Goal: Task Accomplishment & Management: Complete application form

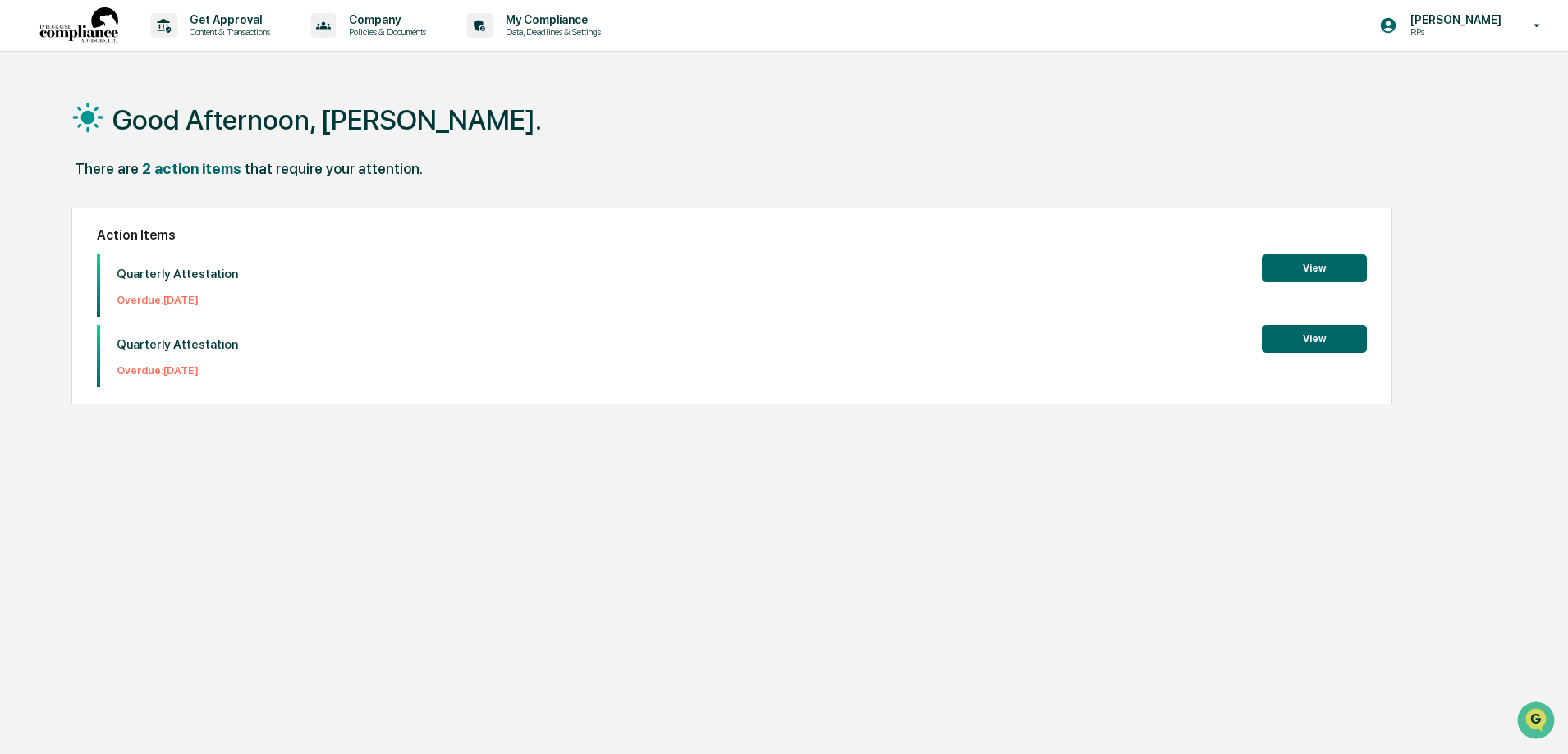
click at [1308, 268] on button "View" at bounding box center [1314, 268] width 105 height 28
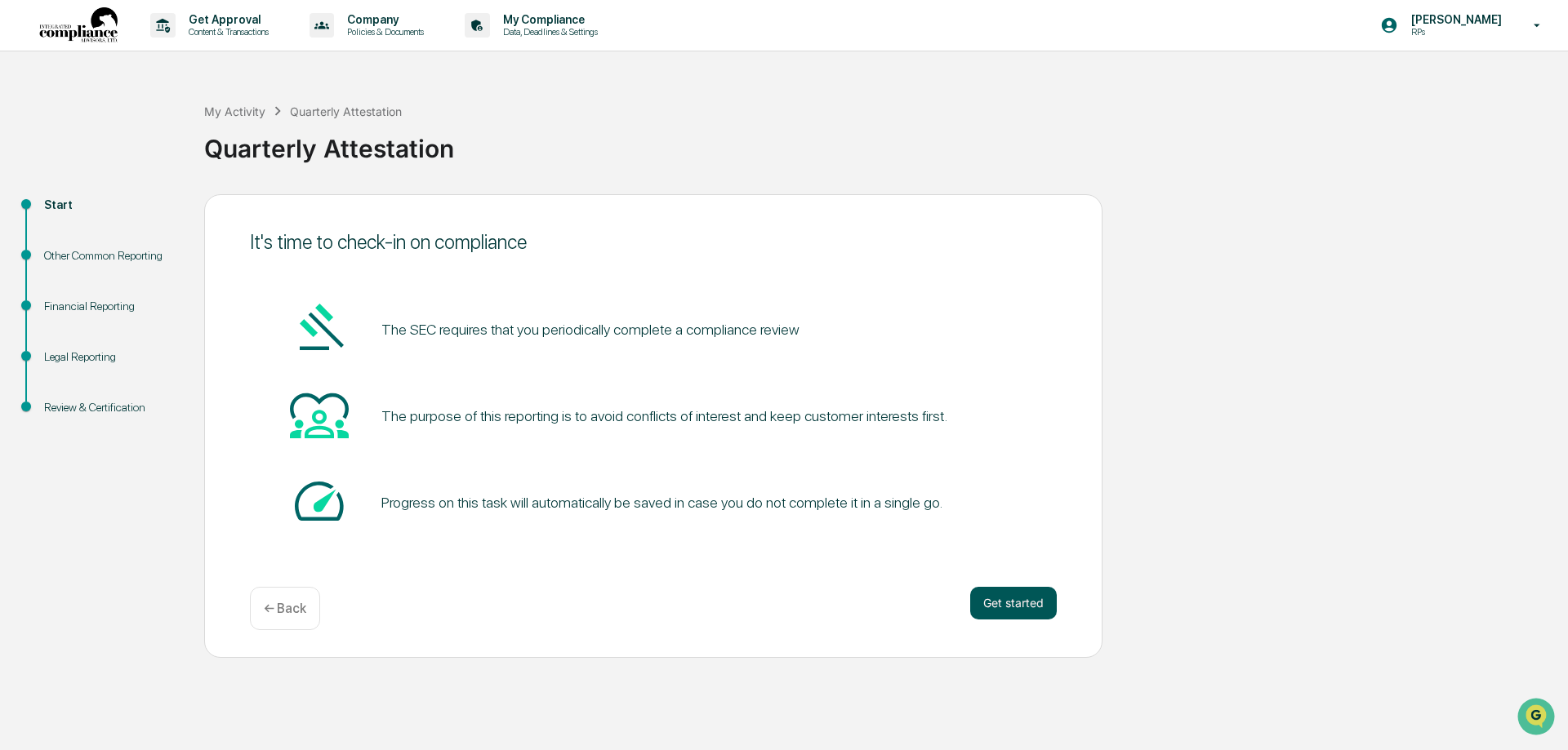
click at [1007, 598] on button "Get started" at bounding box center [1013, 603] width 86 height 32
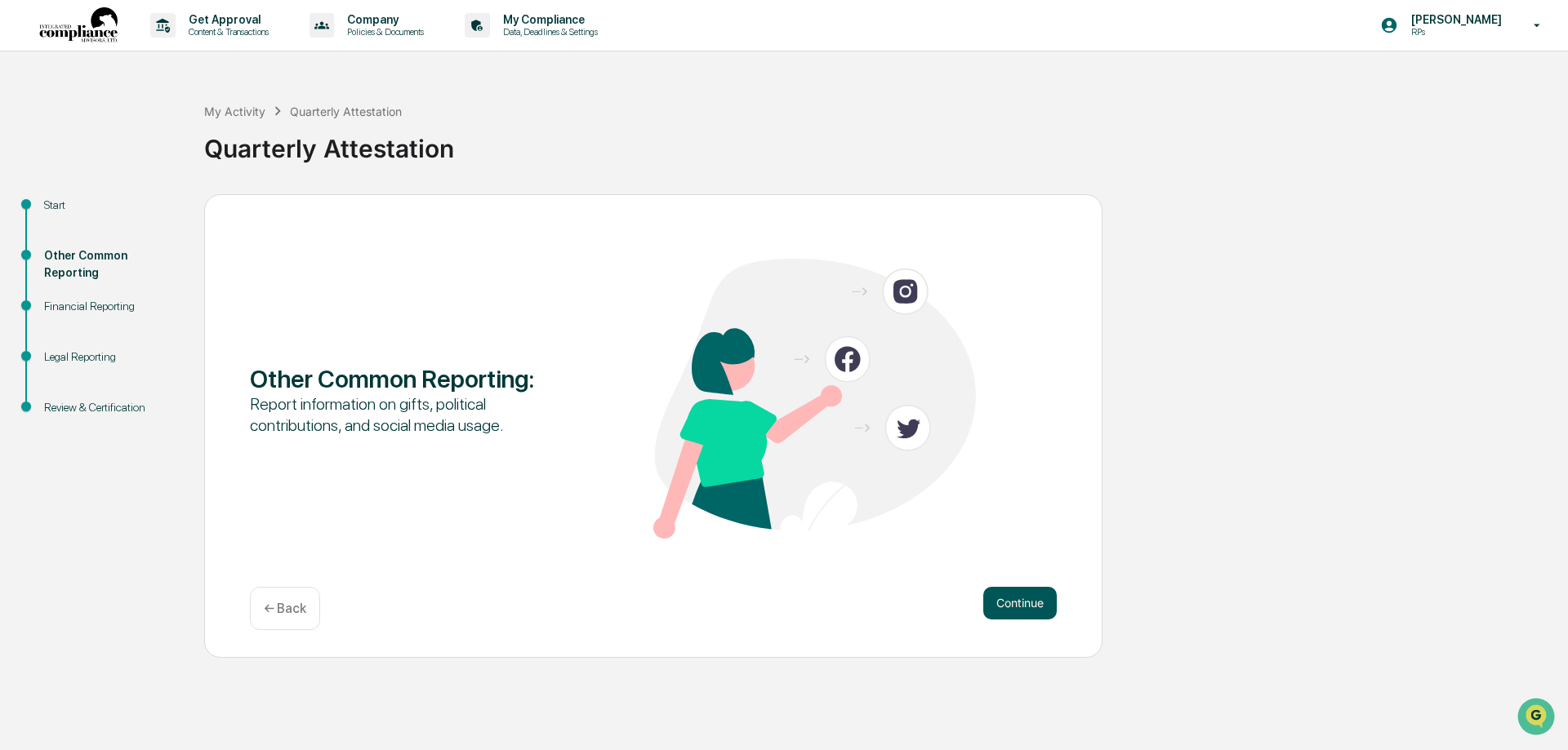
click at [1021, 608] on button "Continue" at bounding box center [1020, 603] width 73 height 32
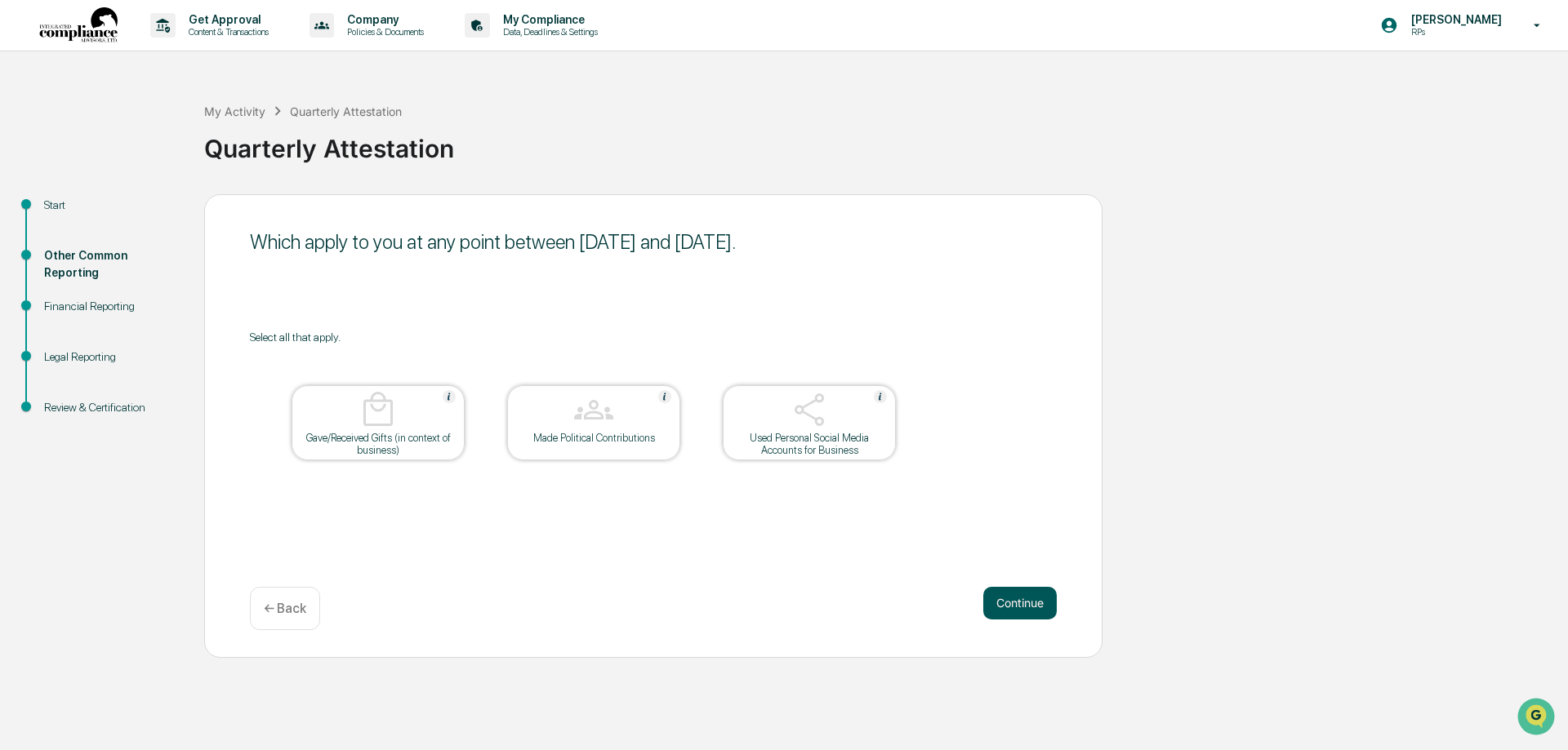
click at [1017, 604] on button "Continue" at bounding box center [1020, 603] width 73 height 32
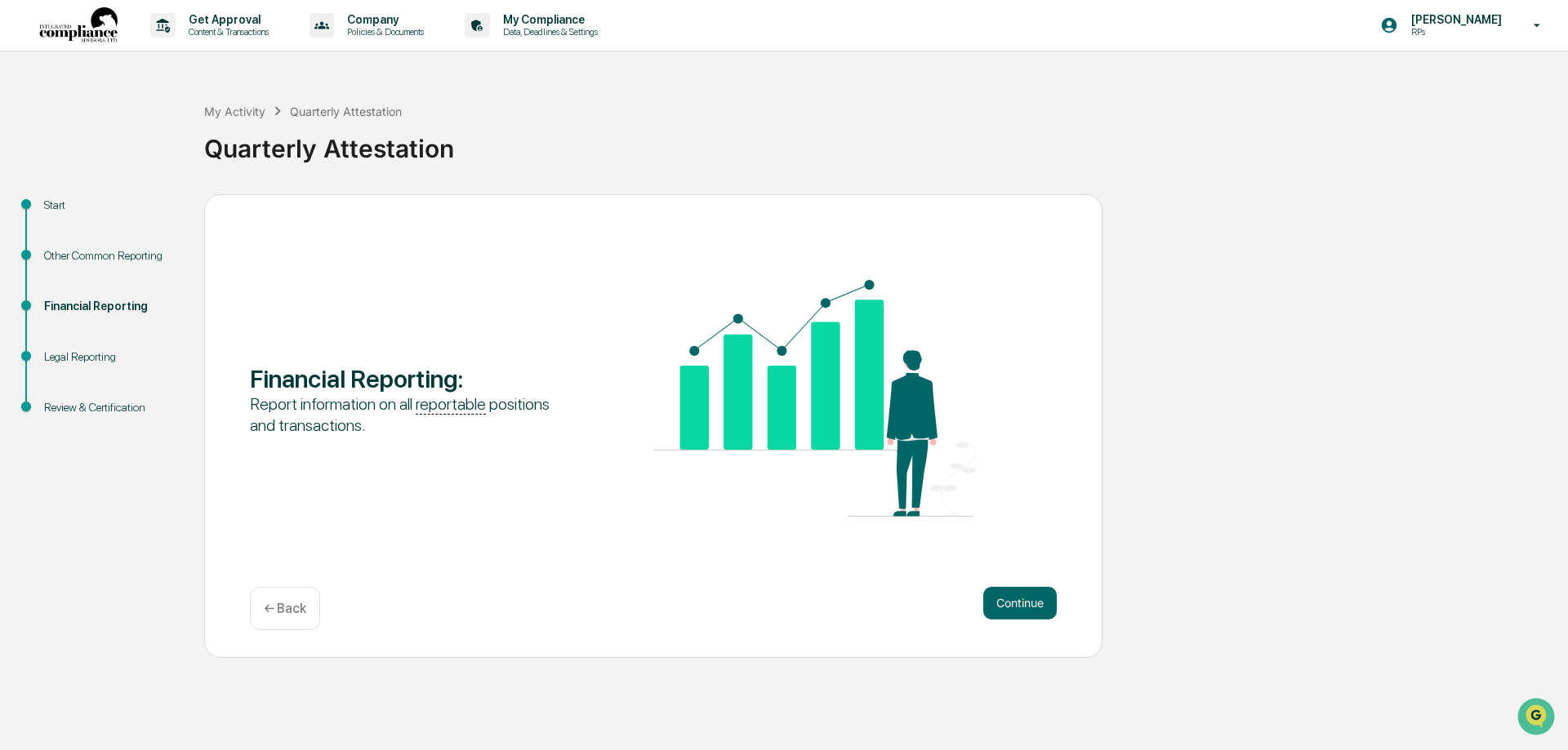
click at [1017, 604] on button "Continue" at bounding box center [1020, 603] width 73 height 32
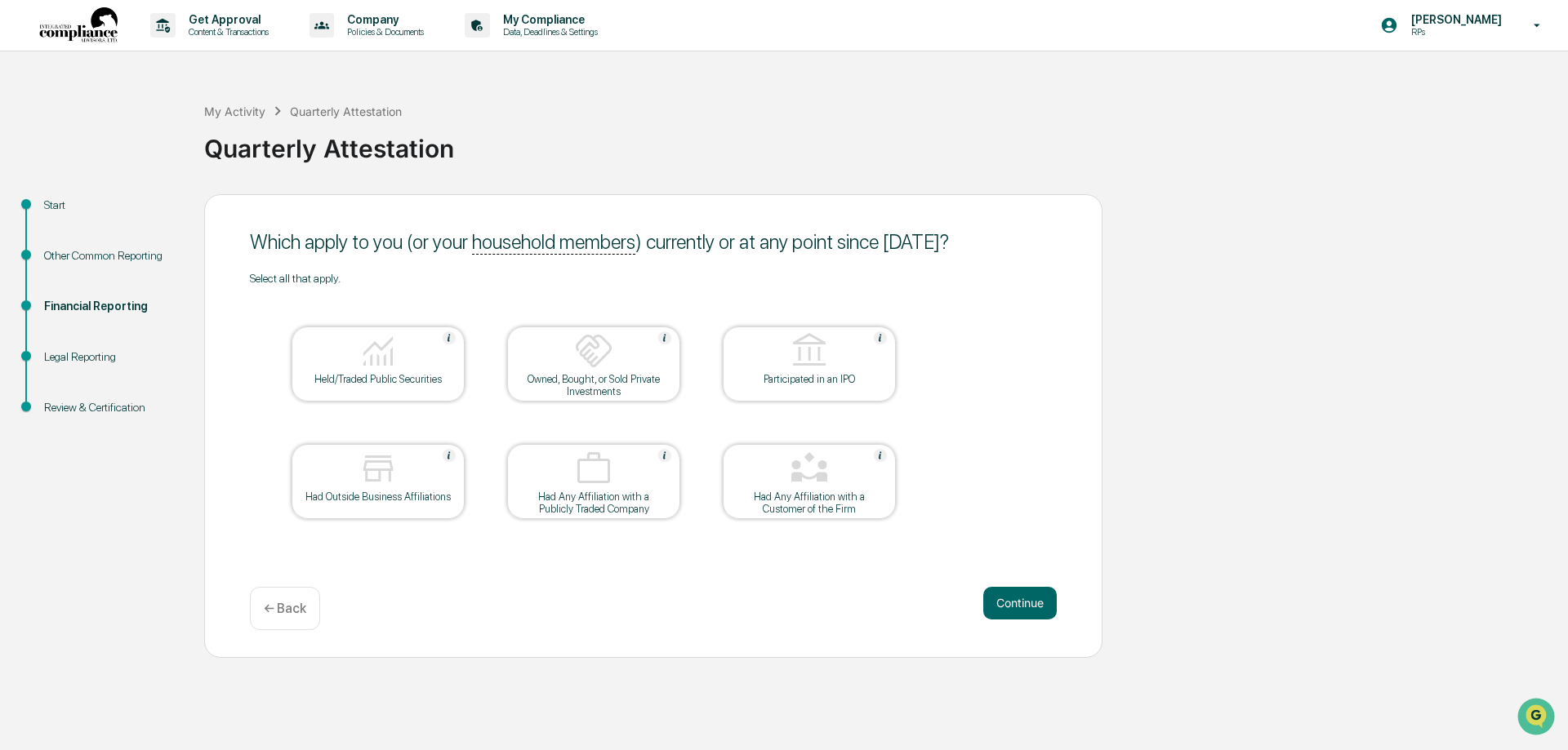
click at [1017, 604] on button "Continue" at bounding box center [1020, 603] width 73 height 32
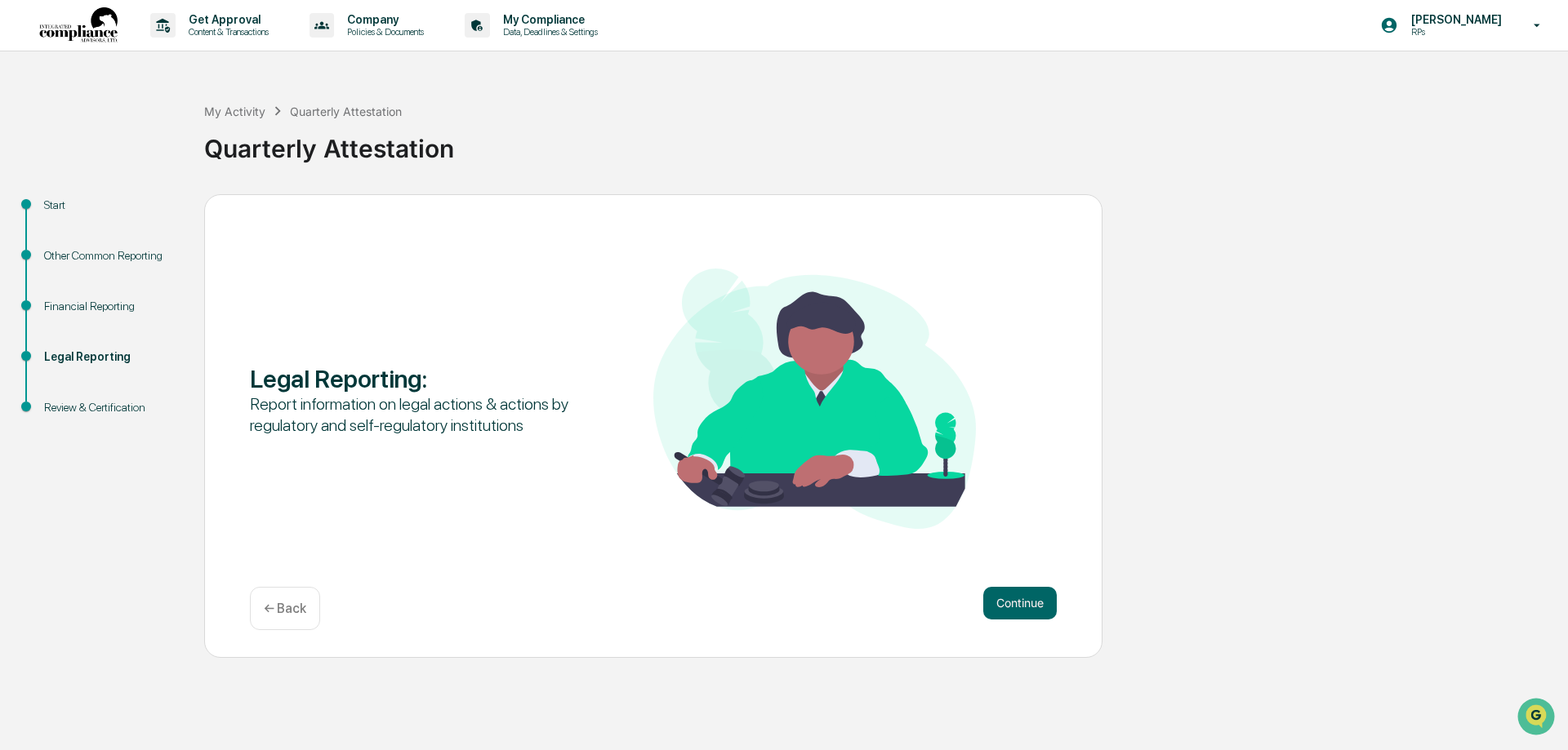
click at [1017, 604] on button "Continue" at bounding box center [1020, 603] width 73 height 32
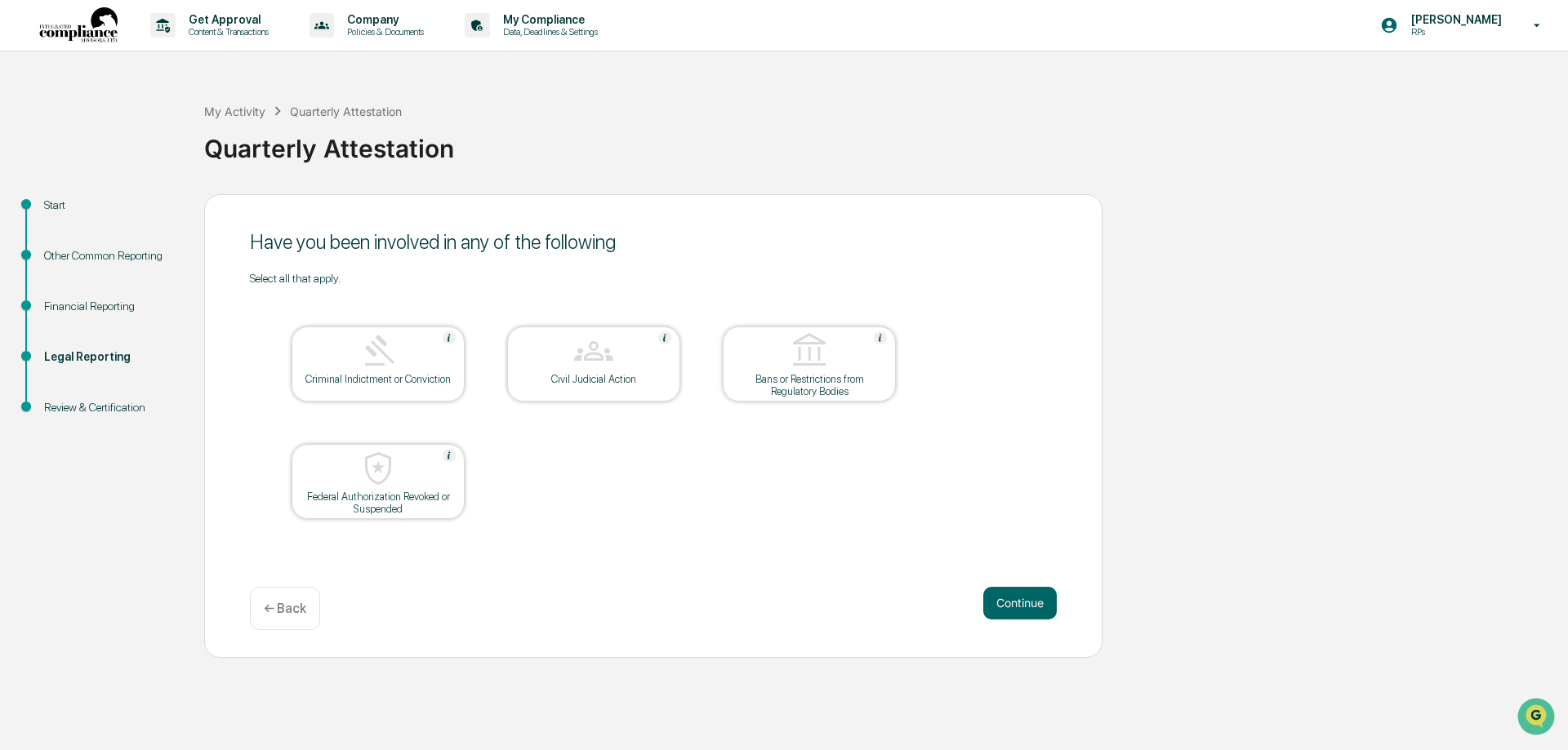
click at [1017, 604] on button "Continue" at bounding box center [1020, 603] width 73 height 32
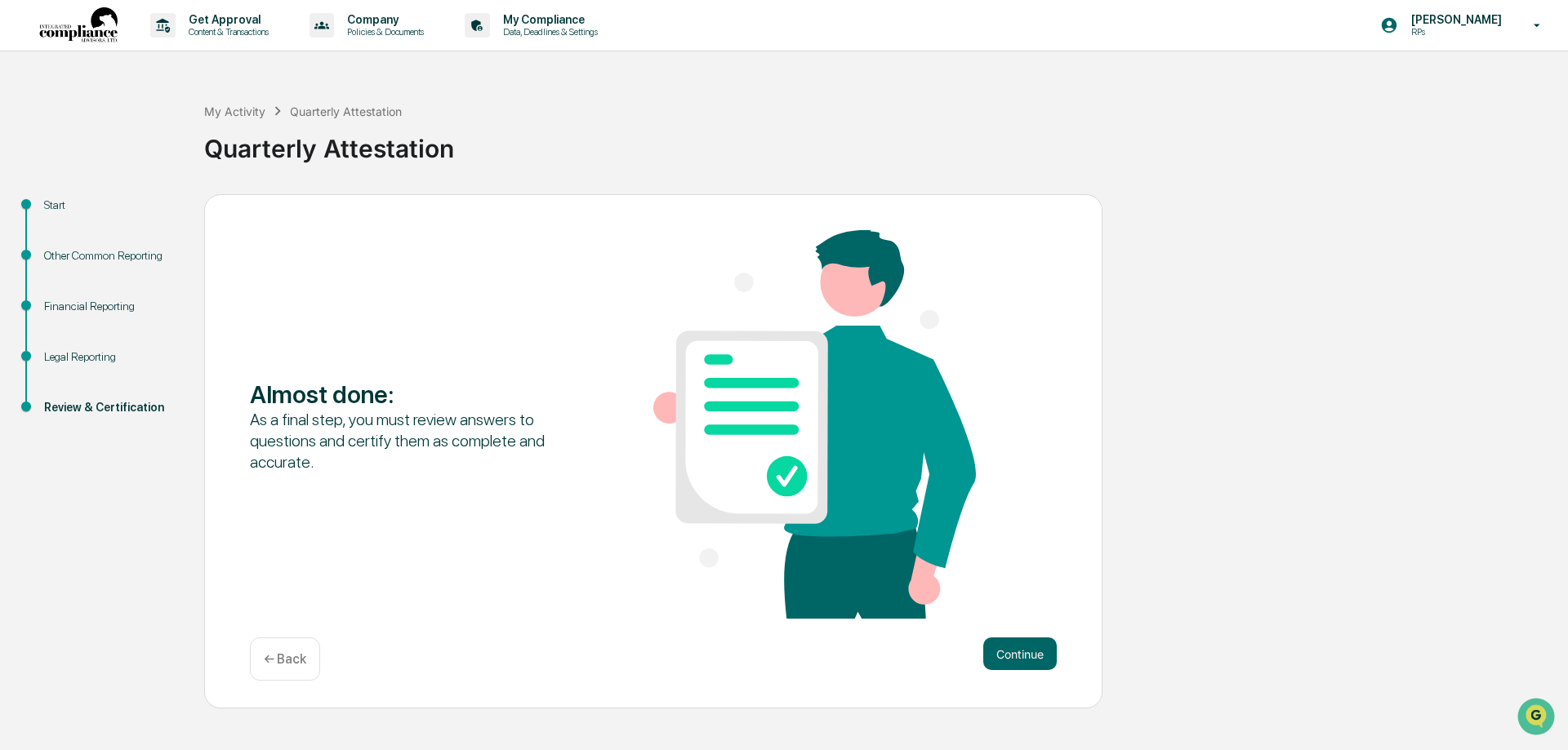
click at [1017, 604] on div "Almost done : As a final step, you must review answers to questions and certify…" at bounding box center [653, 426] width 807 height 392
click at [1006, 646] on button "Continue" at bounding box center [1020, 654] width 73 height 32
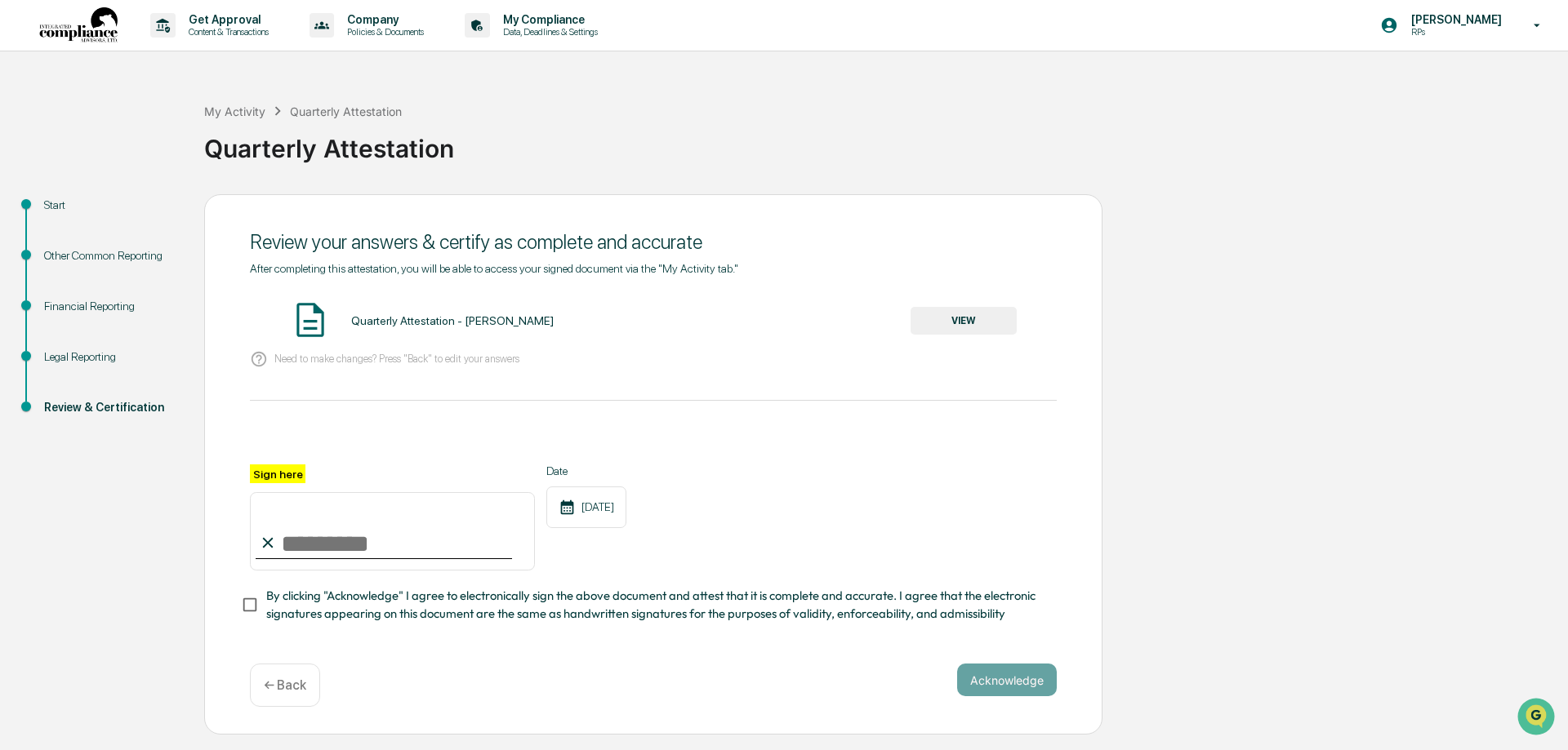
click at [977, 311] on button "VIEW" at bounding box center [964, 321] width 106 height 28
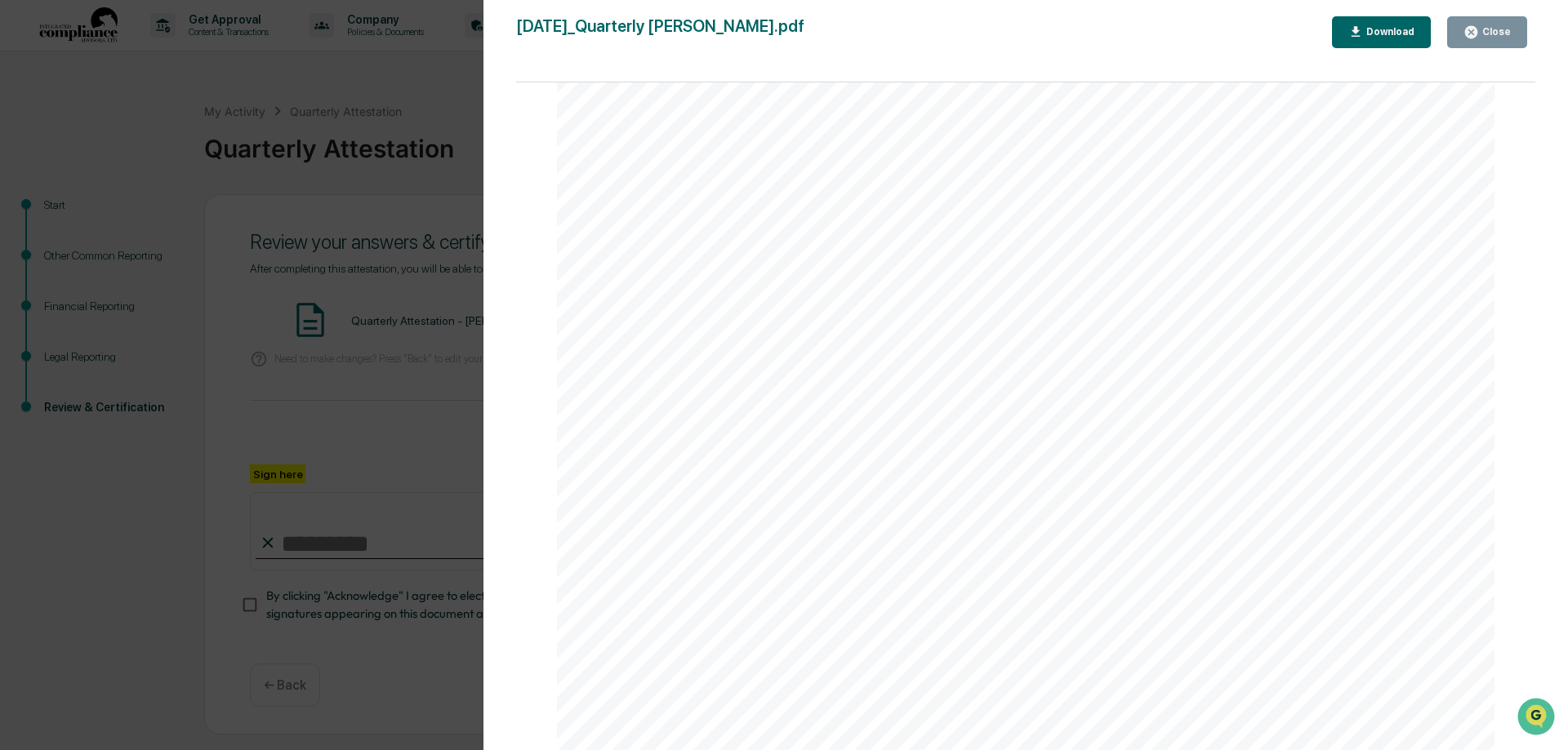
scroll to position [4831, 0]
click at [1393, 40] on button "Download" at bounding box center [1381, 32] width 100 height 32
click at [1483, 34] on div "Close" at bounding box center [1495, 32] width 32 height 11
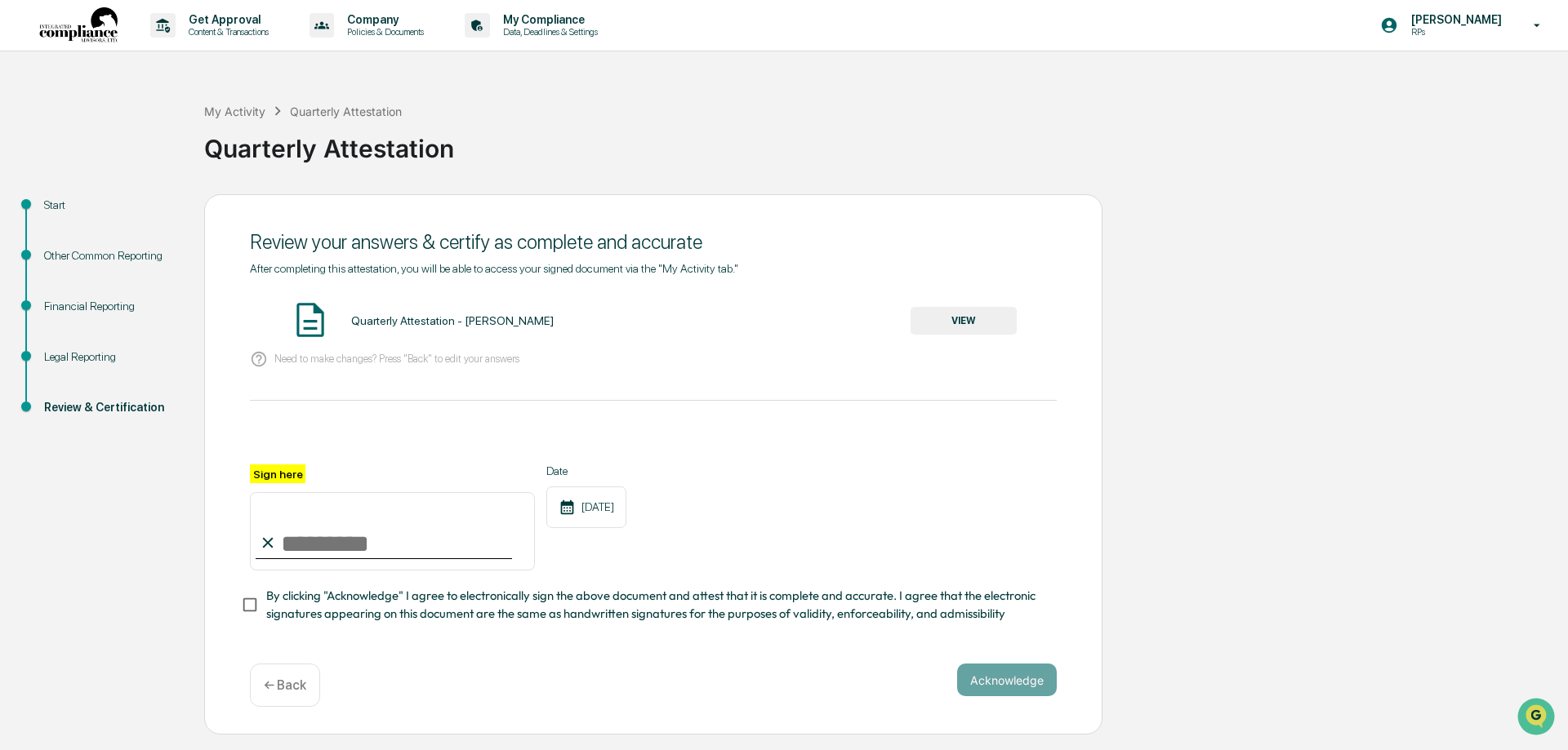
click at [318, 552] on input "Sign here" at bounding box center [393, 532] width 285 height 78
type input "**********"
click at [982, 678] on button "Acknowledge" at bounding box center [1006, 680] width 100 height 32
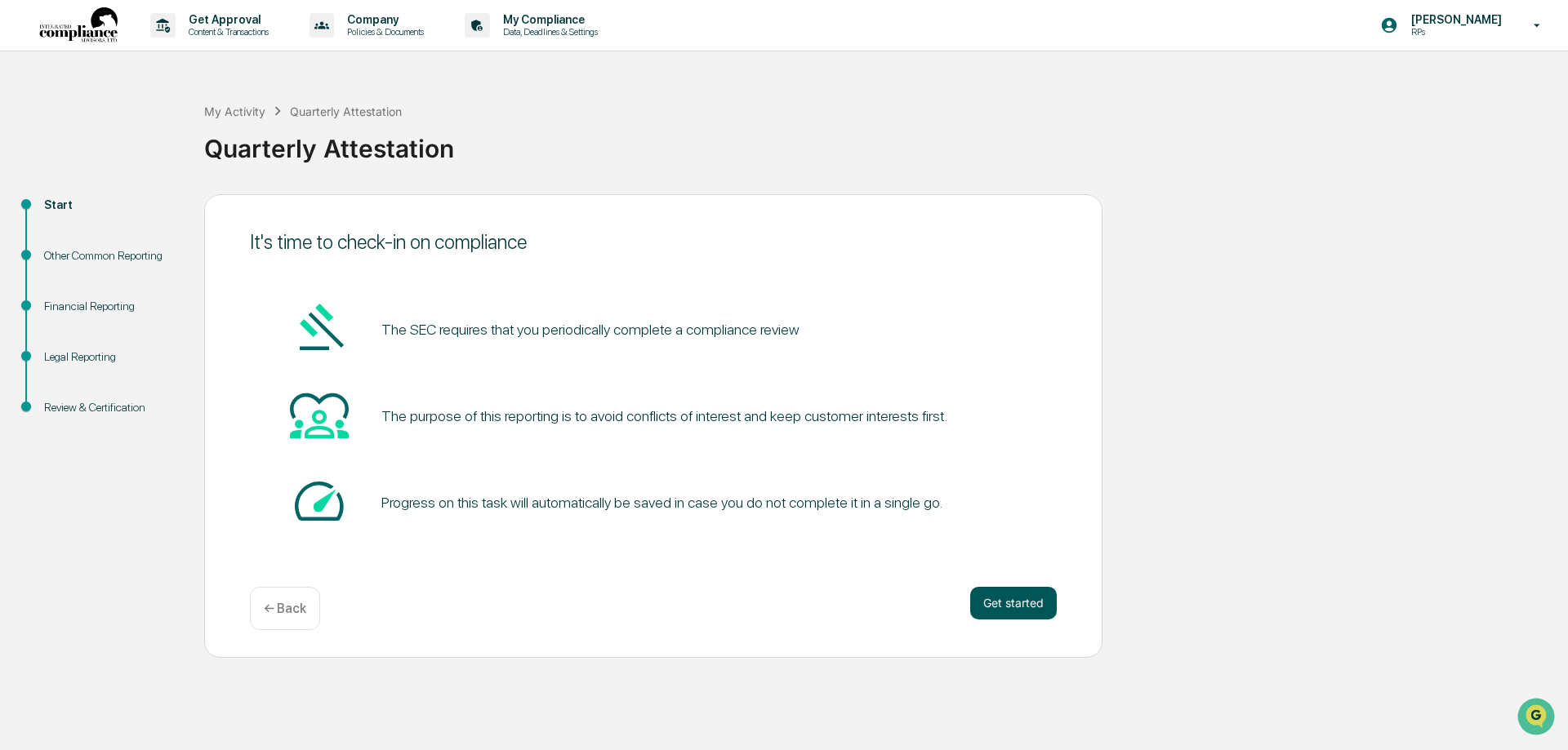
click at [1009, 603] on button "Get started" at bounding box center [1013, 603] width 86 height 32
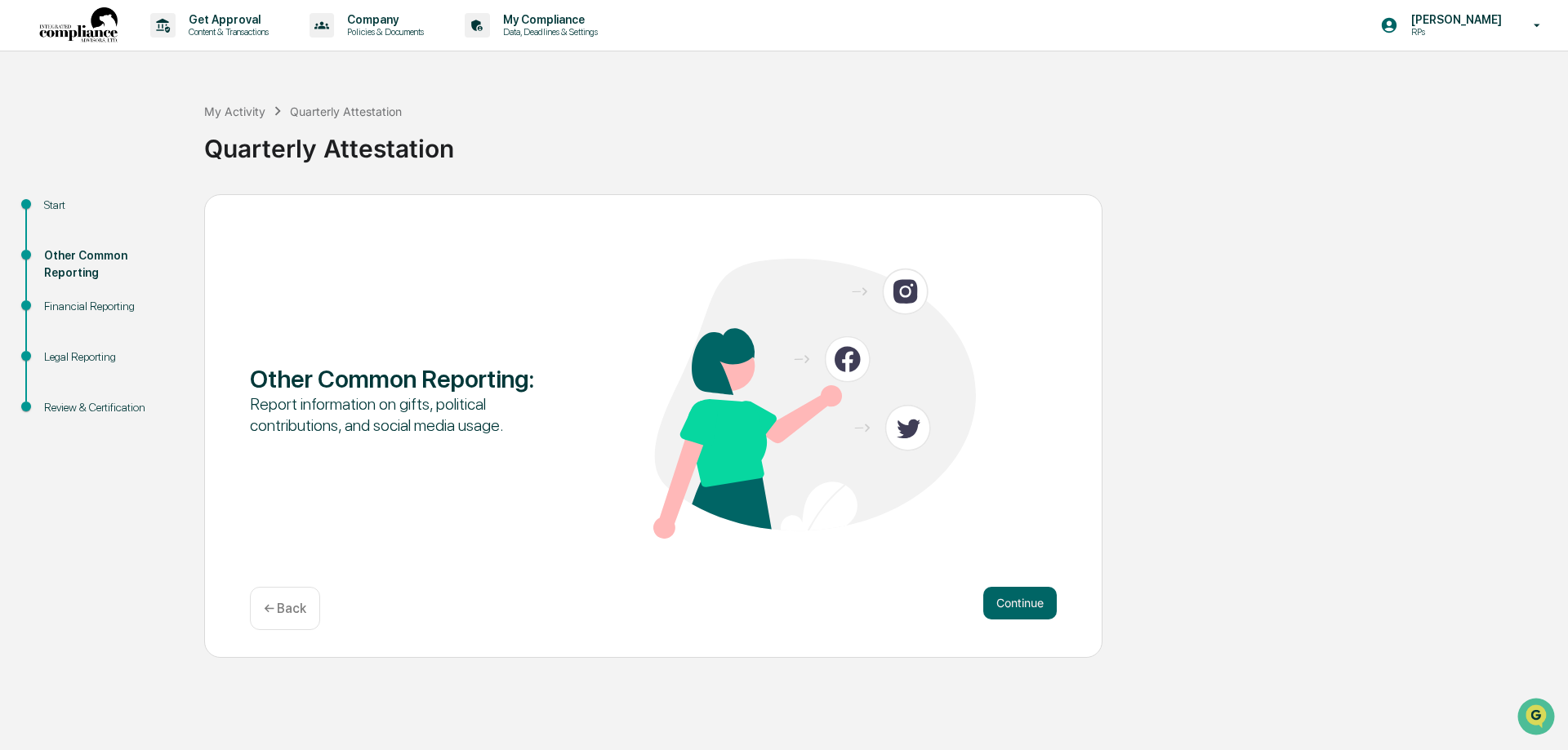
click at [1009, 603] on button "Continue" at bounding box center [1020, 603] width 73 height 32
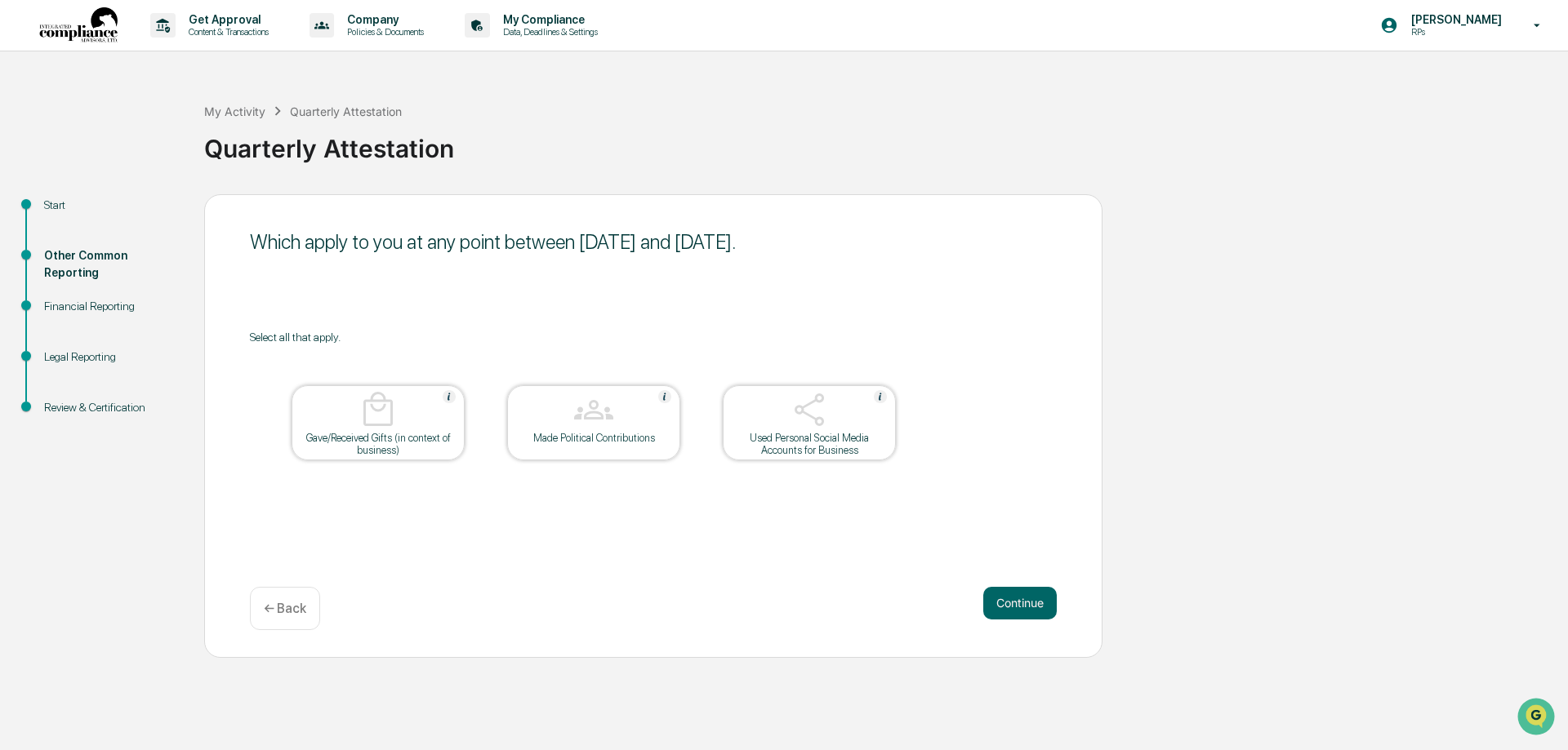
click at [1009, 603] on button "Continue" at bounding box center [1020, 603] width 73 height 32
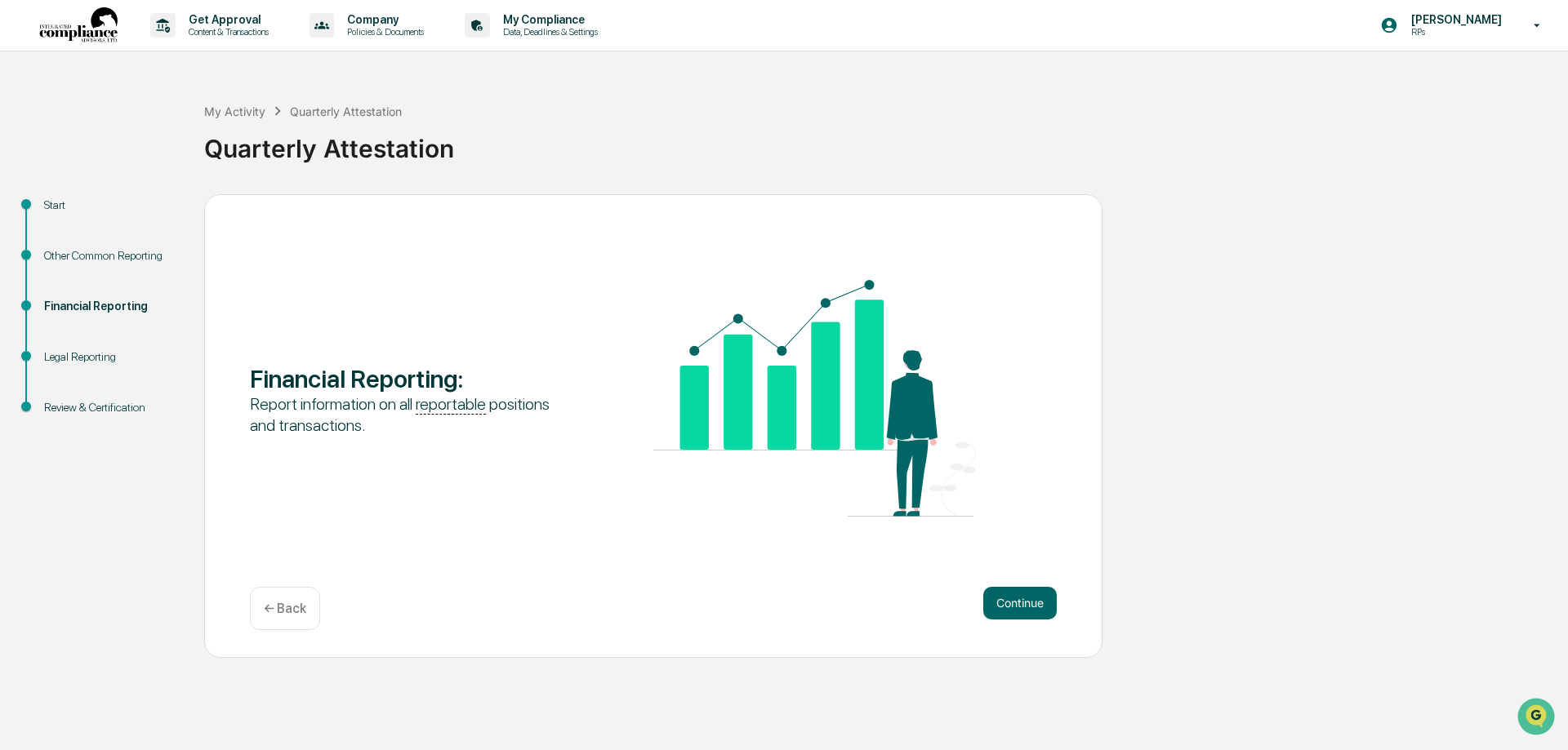
click at [1009, 603] on button "Continue" at bounding box center [1020, 603] width 73 height 32
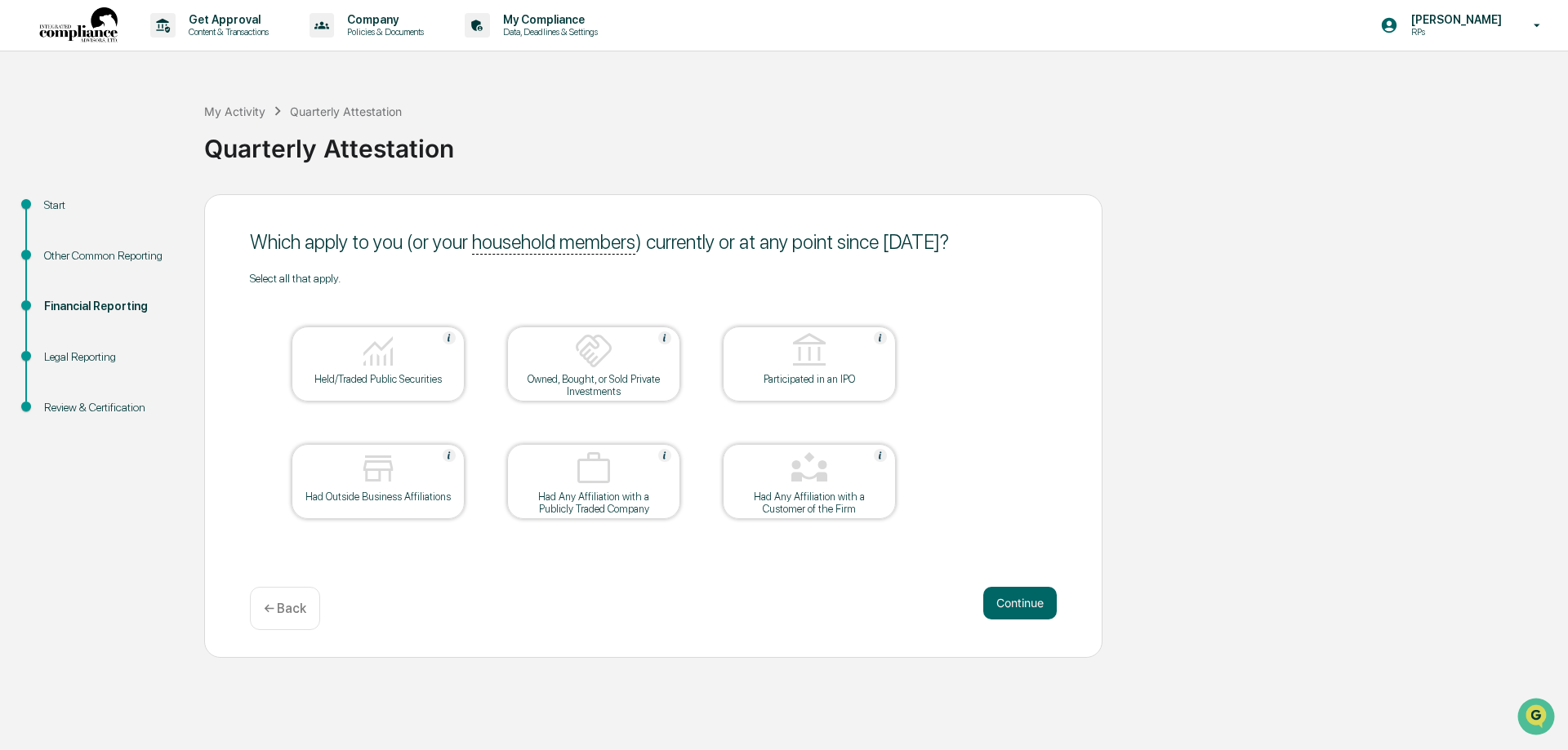
click at [1009, 603] on button "Continue" at bounding box center [1020, 603] width 73 height 32
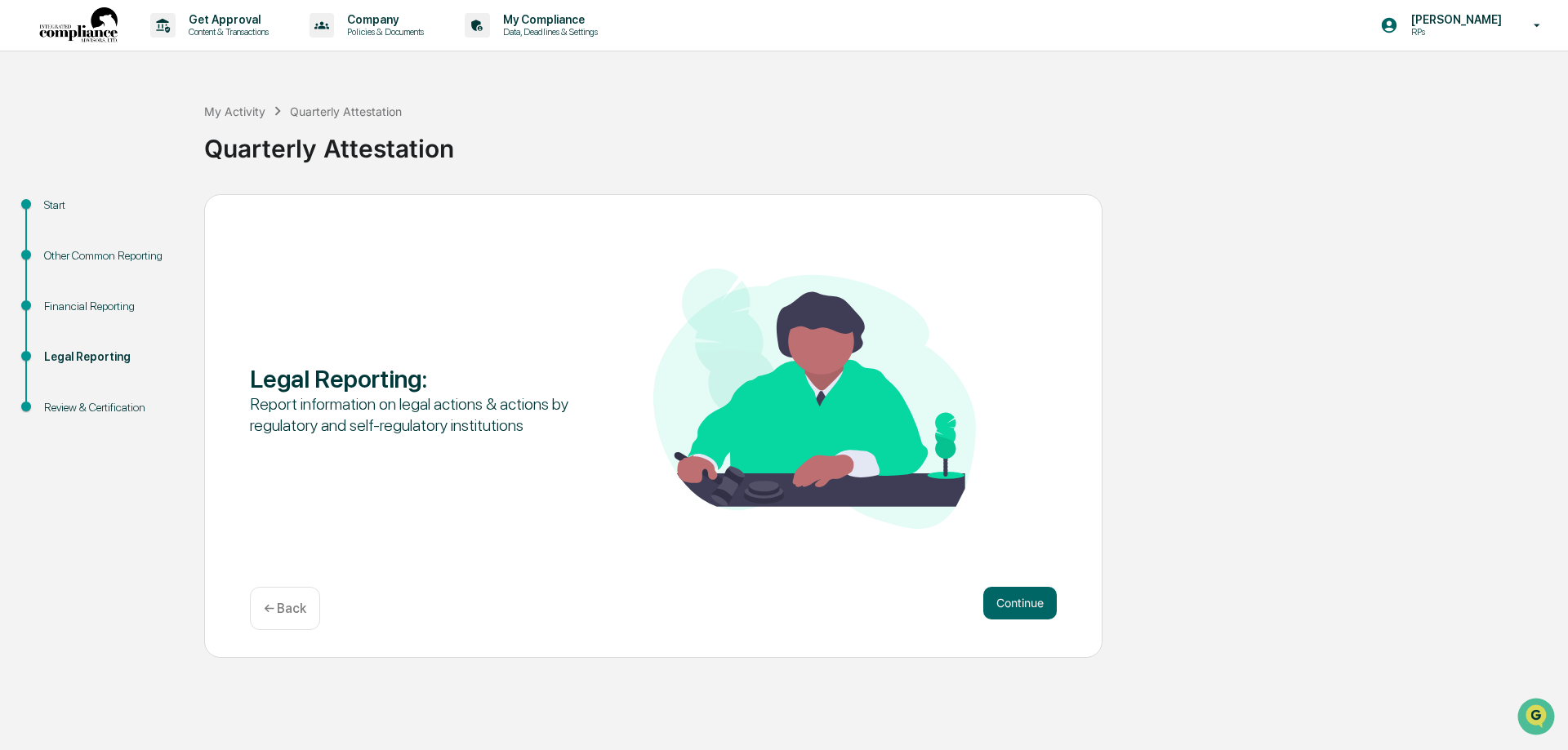
click at [1009, 603] on button "Continue" at bounding box center [1020, 603] width 73 height 32
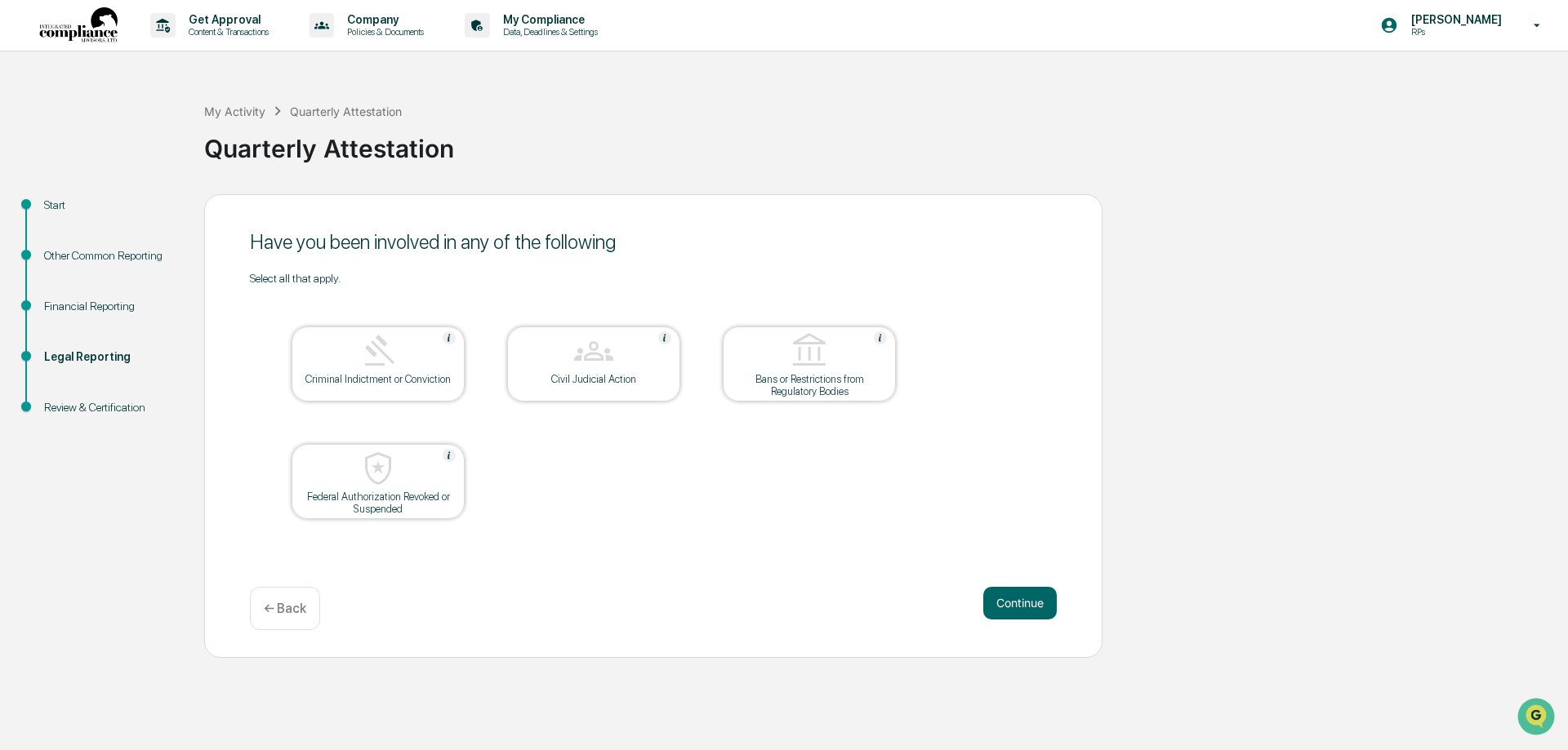
click at [1009, 603] on button "Continue" at bounding box center [1020, 603] width 73 height 32
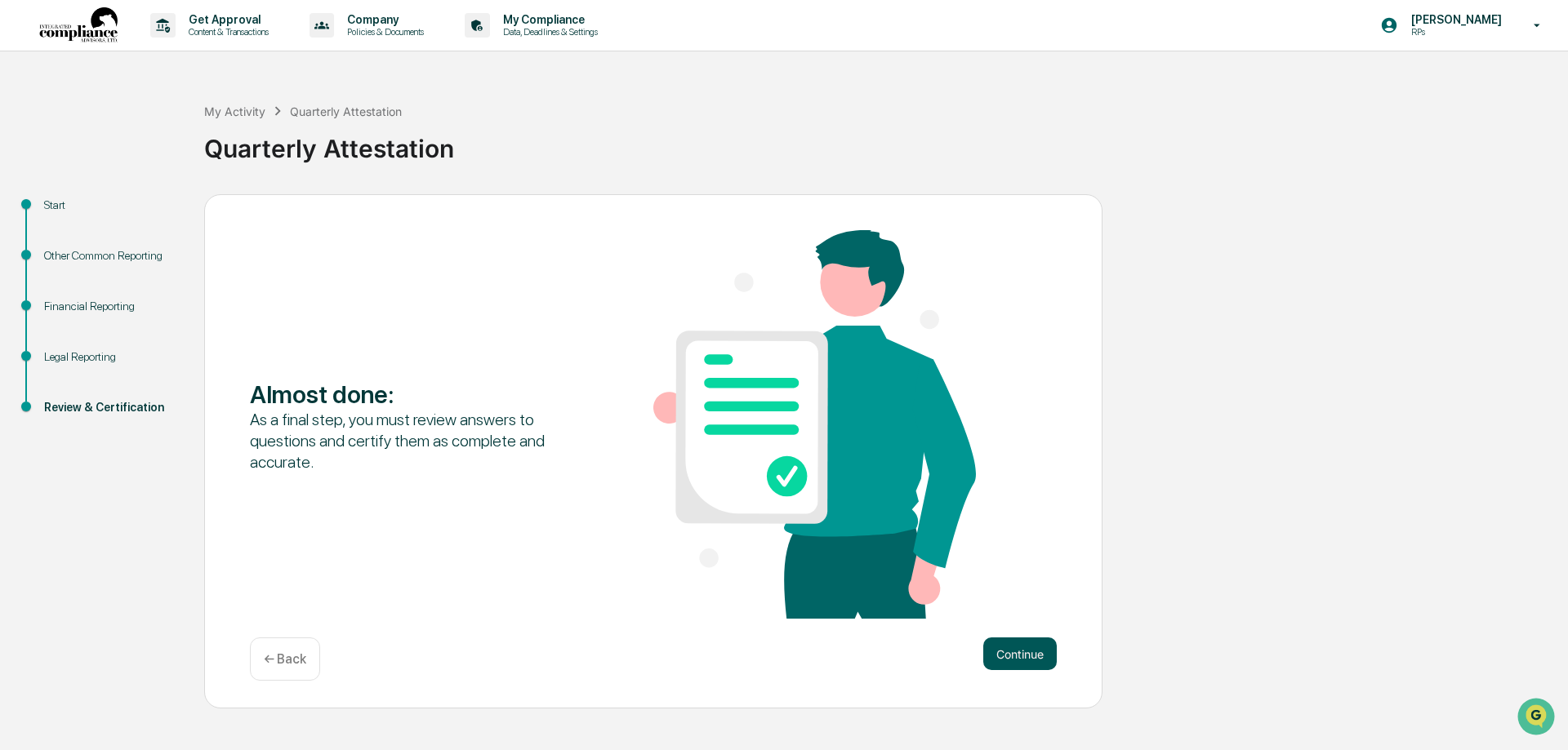
click at [1006, 648] on button "Continue" at bounding box center [1020, 654] width 73 height 32
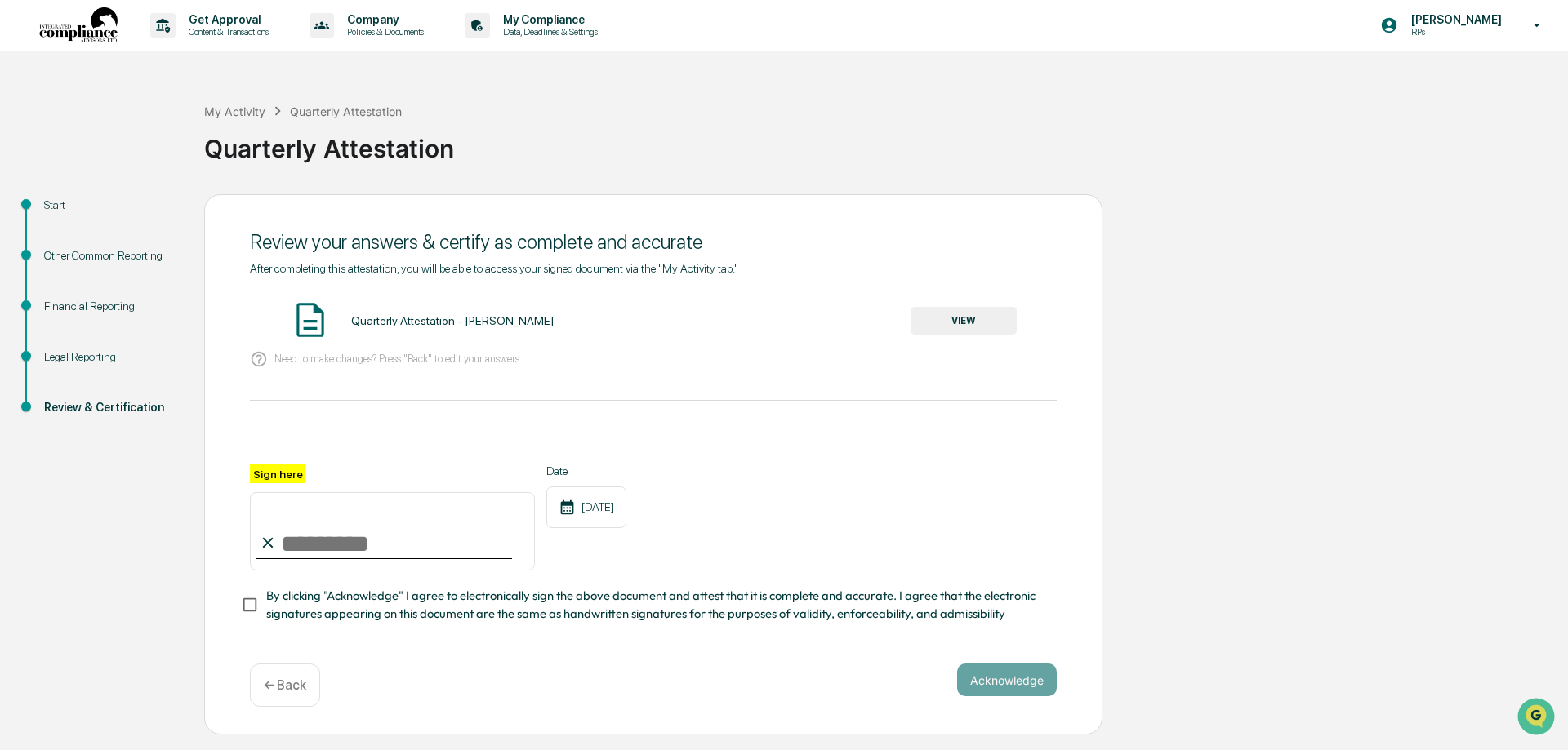
click at [948, 319] on button "VIEW" at bounding box center [964, 321] width 106 height 28
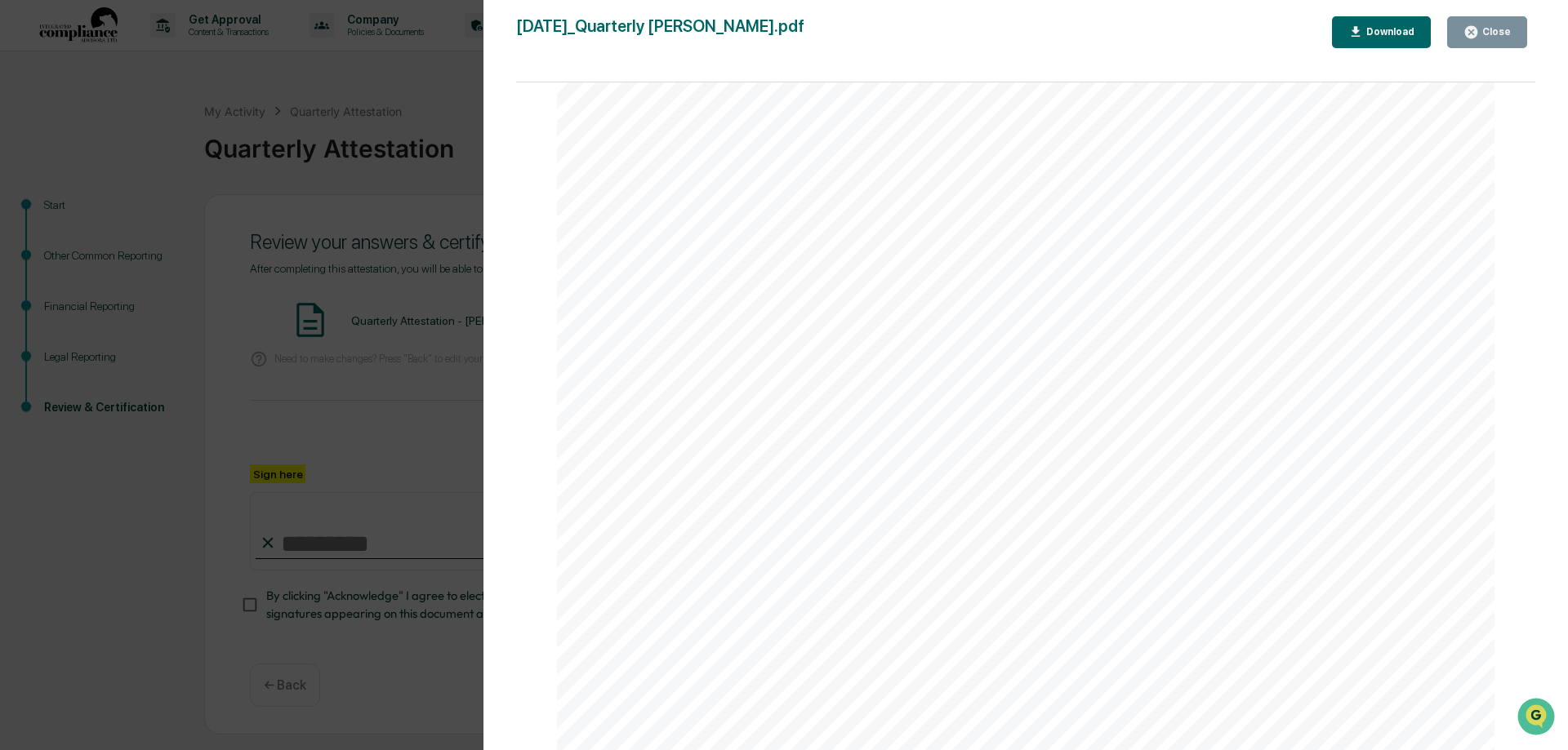
scroll to position [2122, 0]
click at [1370, 22] on button "Download" at bounding box center [1381, 32] width 100 height 32
click at [1489, 26] on div "Close" at bounding box center [1486, 32] width 47 height 15
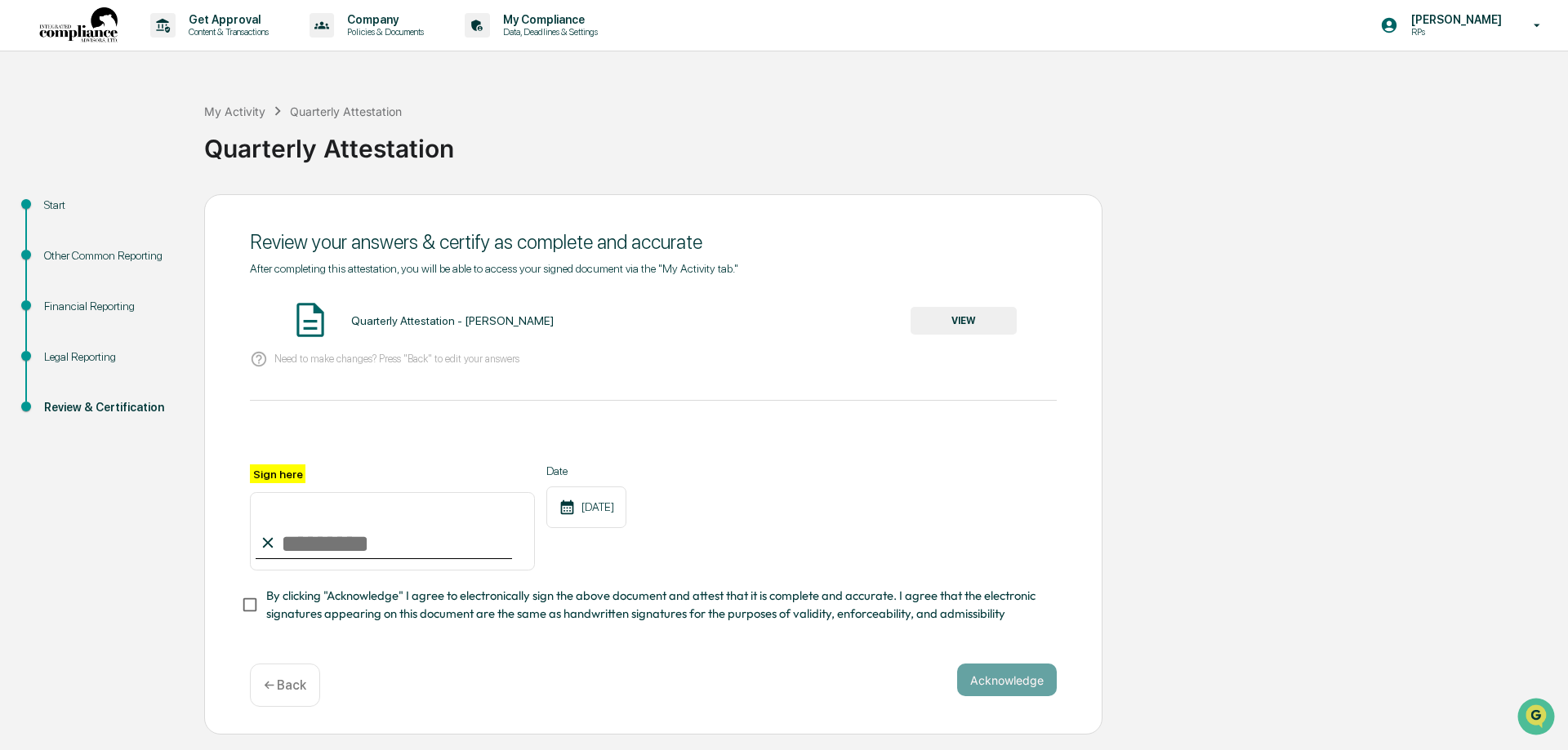
click at [305, 530] on input "Sign here" at bounding box center [393, 532] width 285 height 78
type input "*********"
click at [1023, 680] on button "Acknowledge" at bounding box center [1006, 680] width 100 height 32
